Goal: Check status: Check status

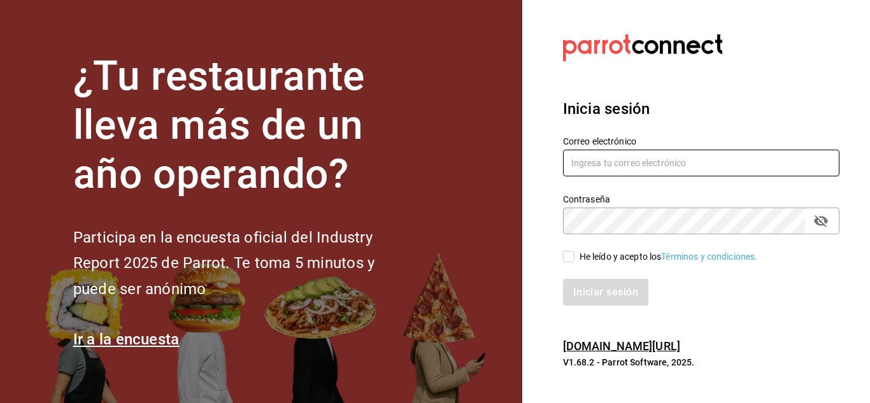
type input "mochomos.arcos@grupocosteno.com"
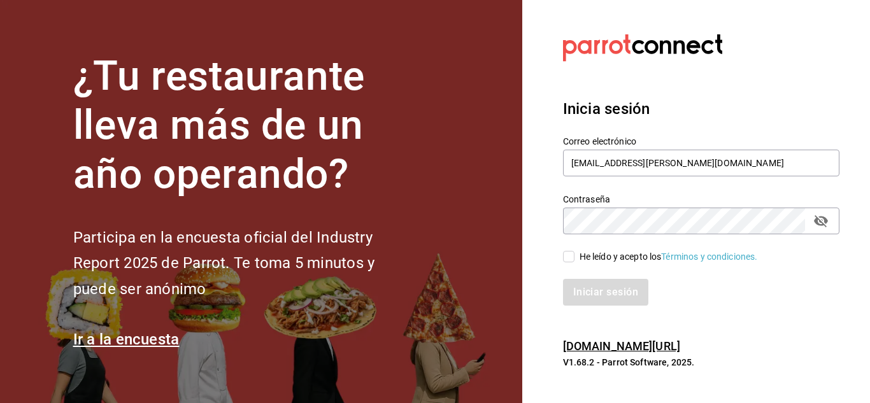
click at [572, 254] on input "He leído y acepto los Términos y condiciones." at bounding box center [568, 256] width 11 height 11
checkbox input "true"
click at [605, 279] on button "Iniciar sesión" at bounding box center [606, 292] width 87 height 27
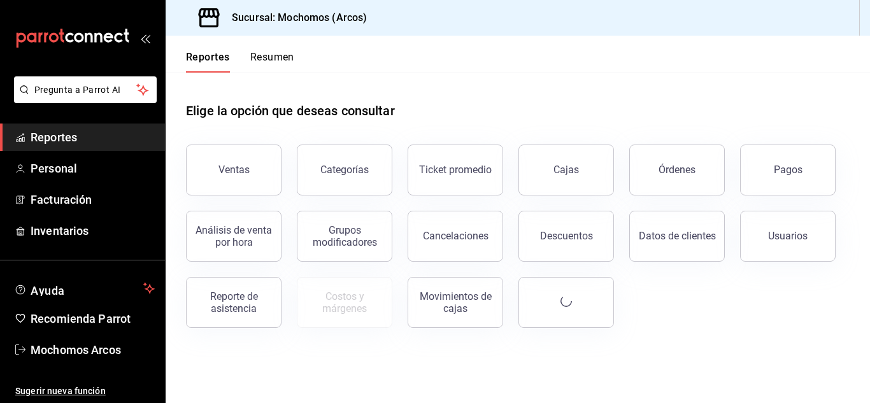
click at [760, 163] on button "Pagos" at bounding box center [787, 170] width 95 height 51
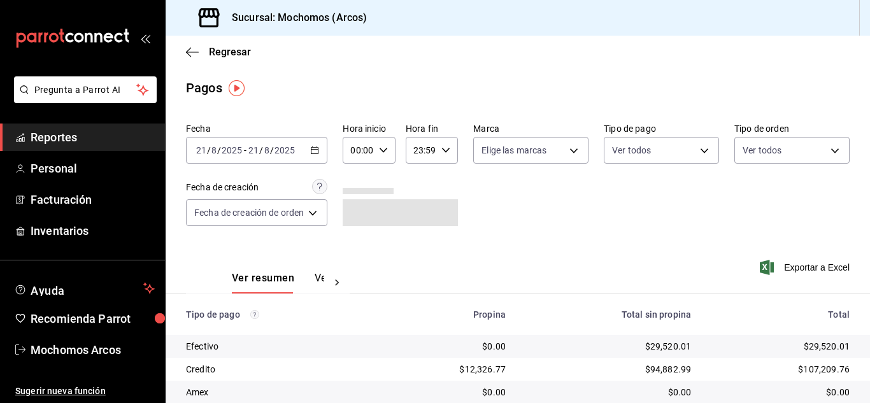
click at [386, 157] on div "00:00 Hora inicio" at bounding box center [369, 150] width 52 height 27
click at [360, 236] on span "10" at bounding box center [357, 234] width 5 height 10
type input "10:00"
click at [648, 251] on div at bounding box center [435, 201] width 870 height 403
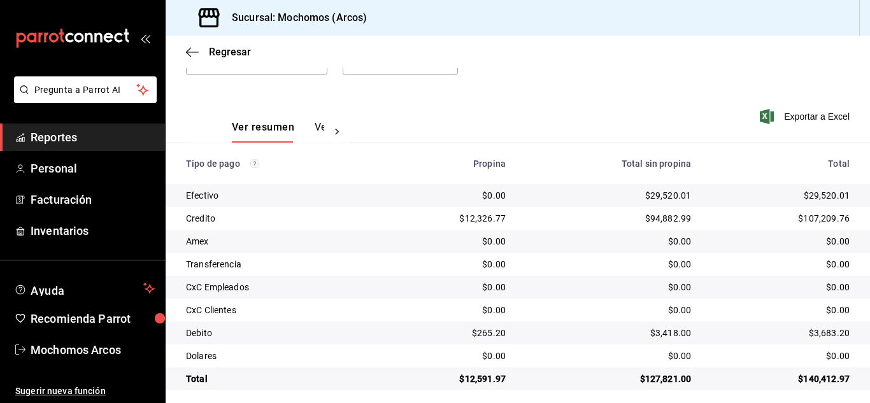
scroll to position [159, 0]
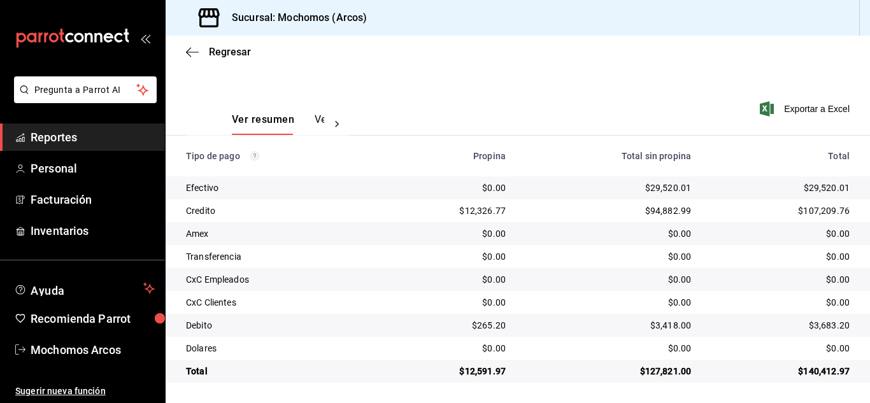
click at [553, 75] on div "Fecha 2025-08-21 21 / 8 / 2025 - 2025-08-21 21 / 8 / 2025 Hora inicio 10:00 Hor…" at bounding box center [517, 21] width 663 height 124
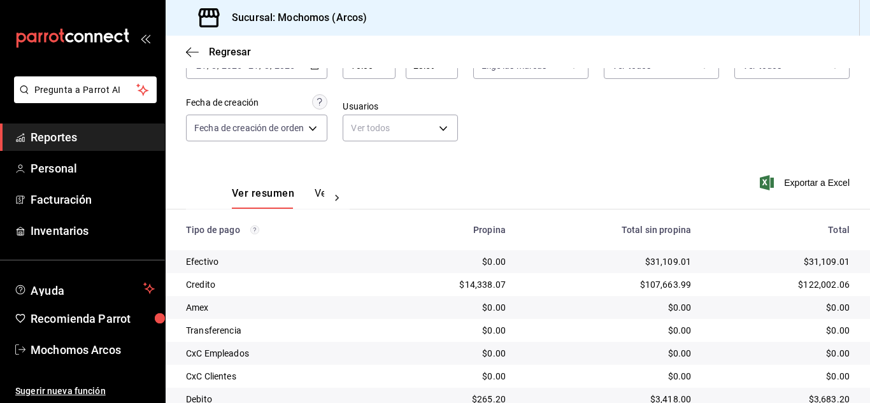
scroll to position [64, 0]
